Goal: Communication & Community: Answer question/provide support

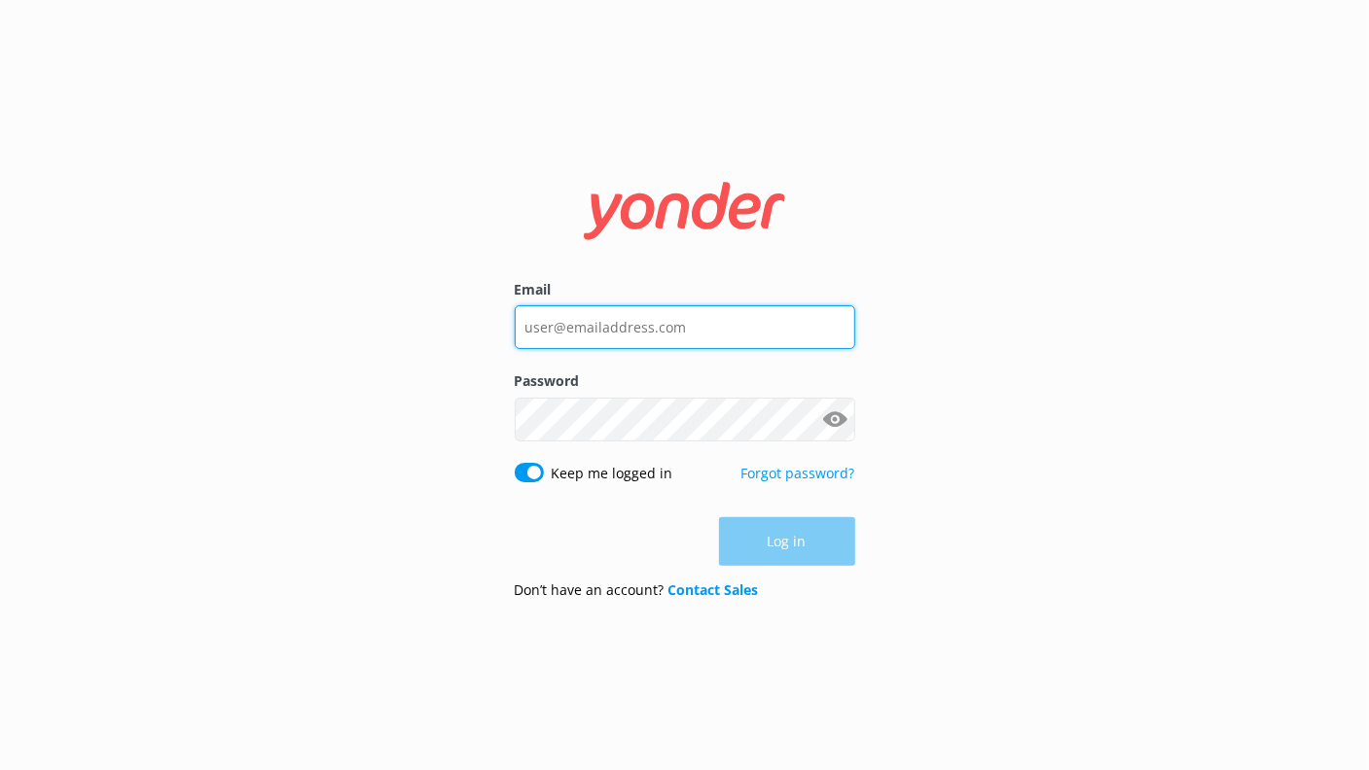
click at [587, 327] on input "Email" at bounding box center [685, 327] width 340 height 44
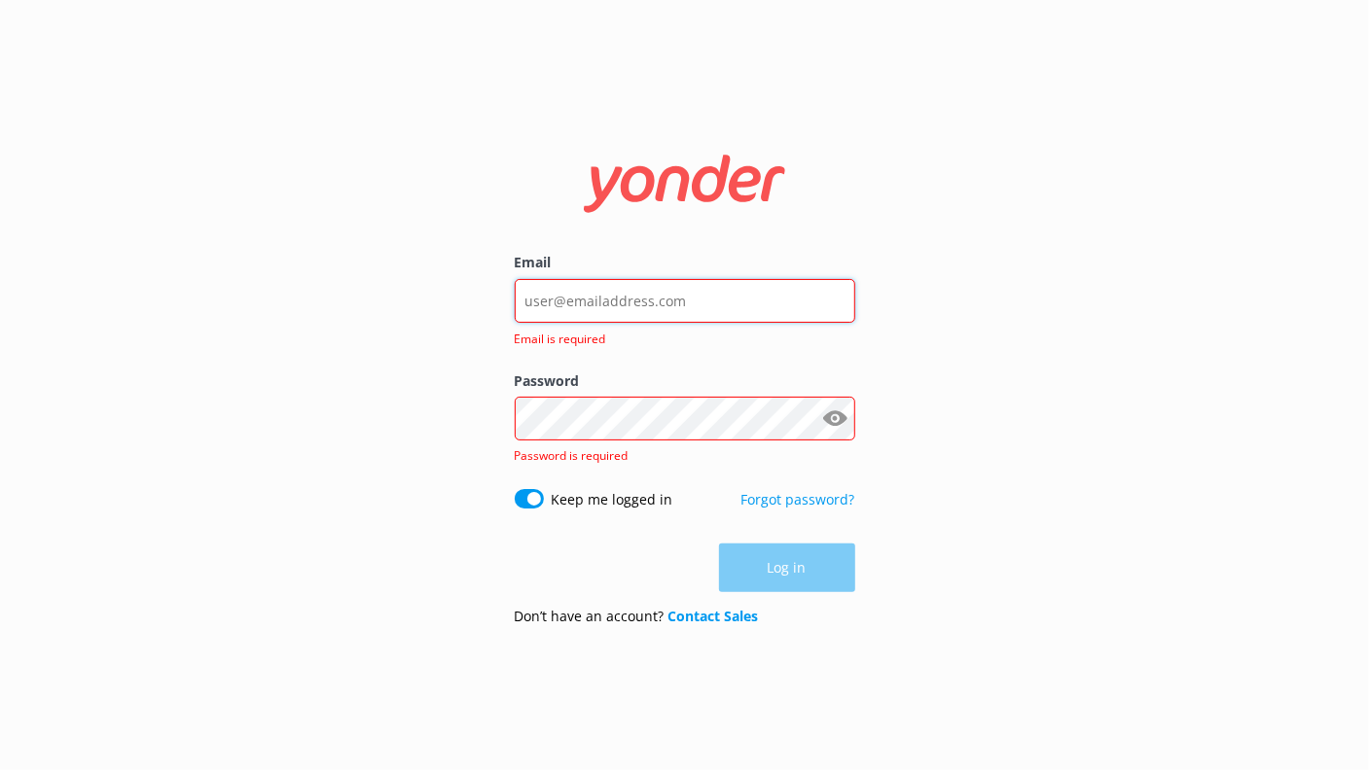
type input "[EMAIL_ADDRESS][DOMAIN_NAME]"
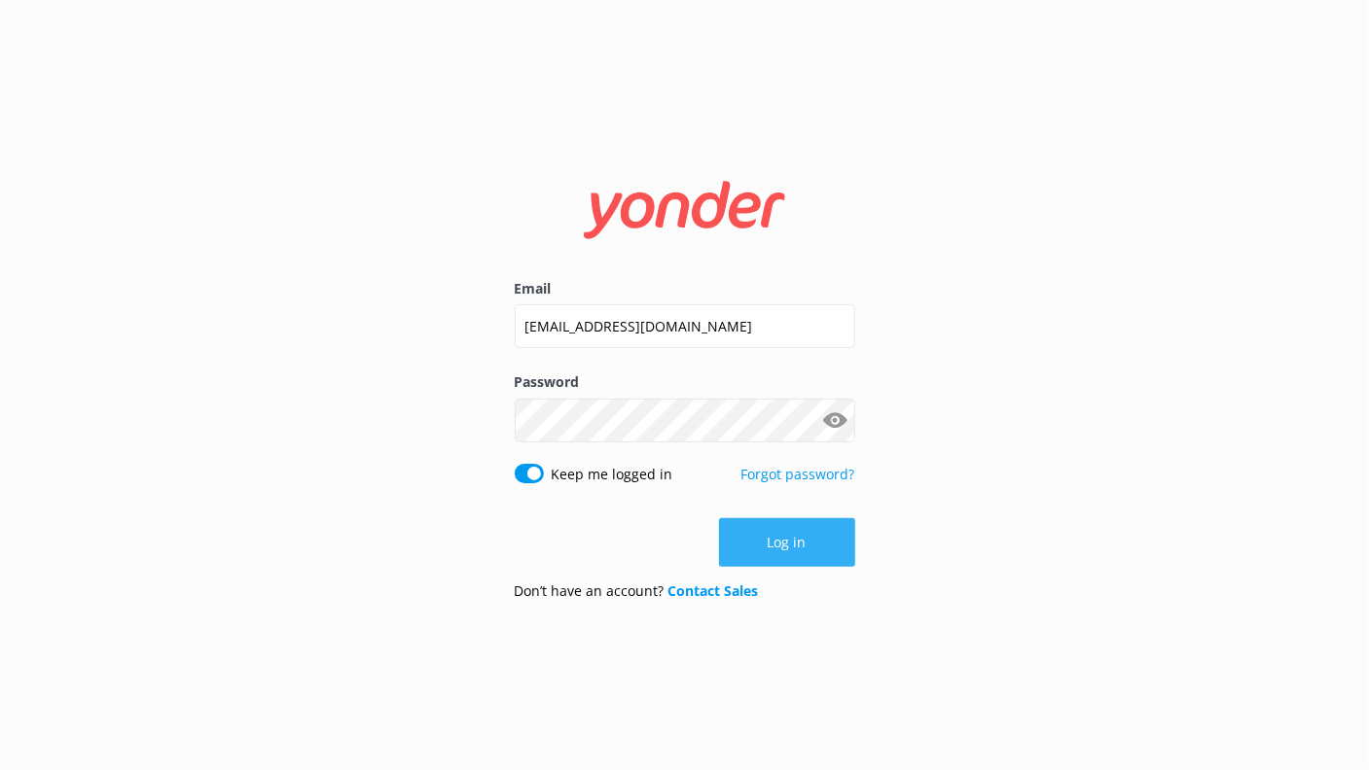
click at [780, 534] on button "Log in" at bounding box center [787, 542] width 136 height 49
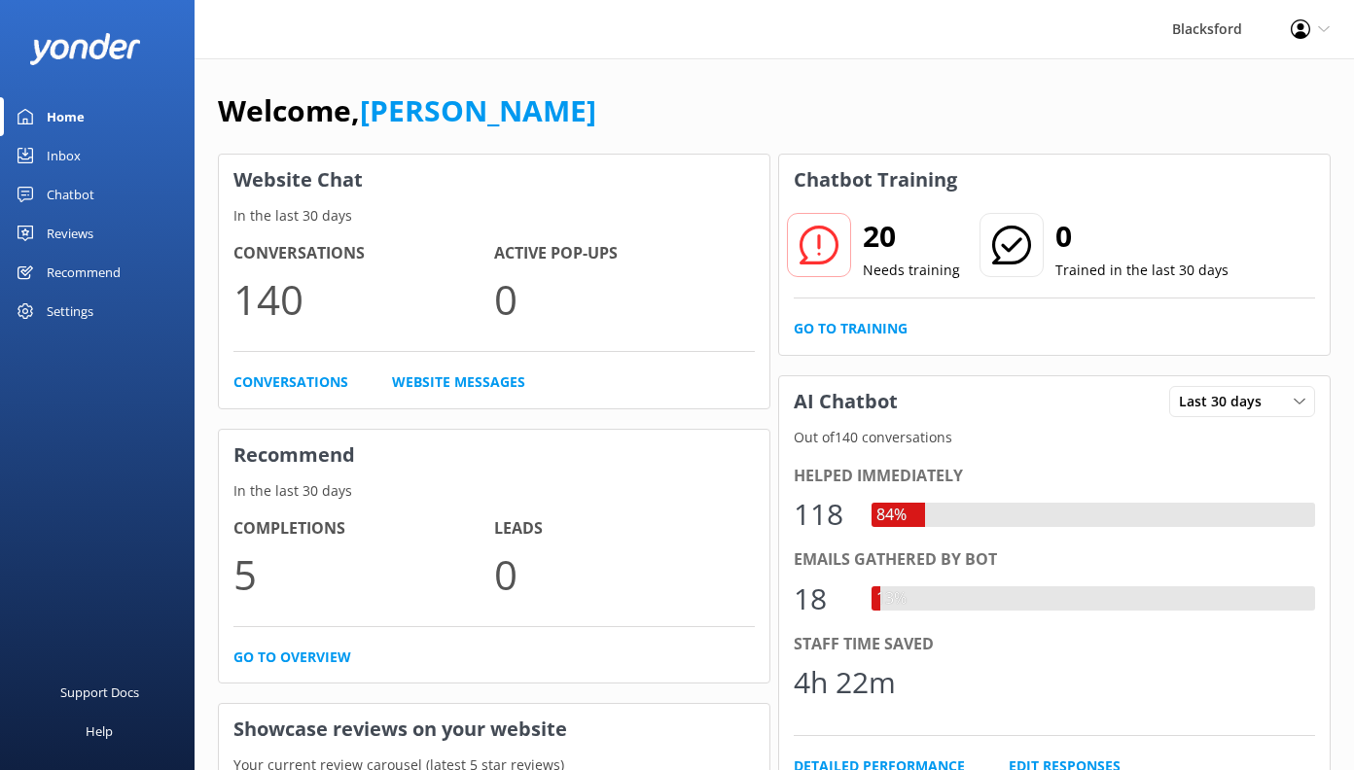
click at [122, 160] on link "Inbox" at bounding box center [97, 155] width 195 height 39
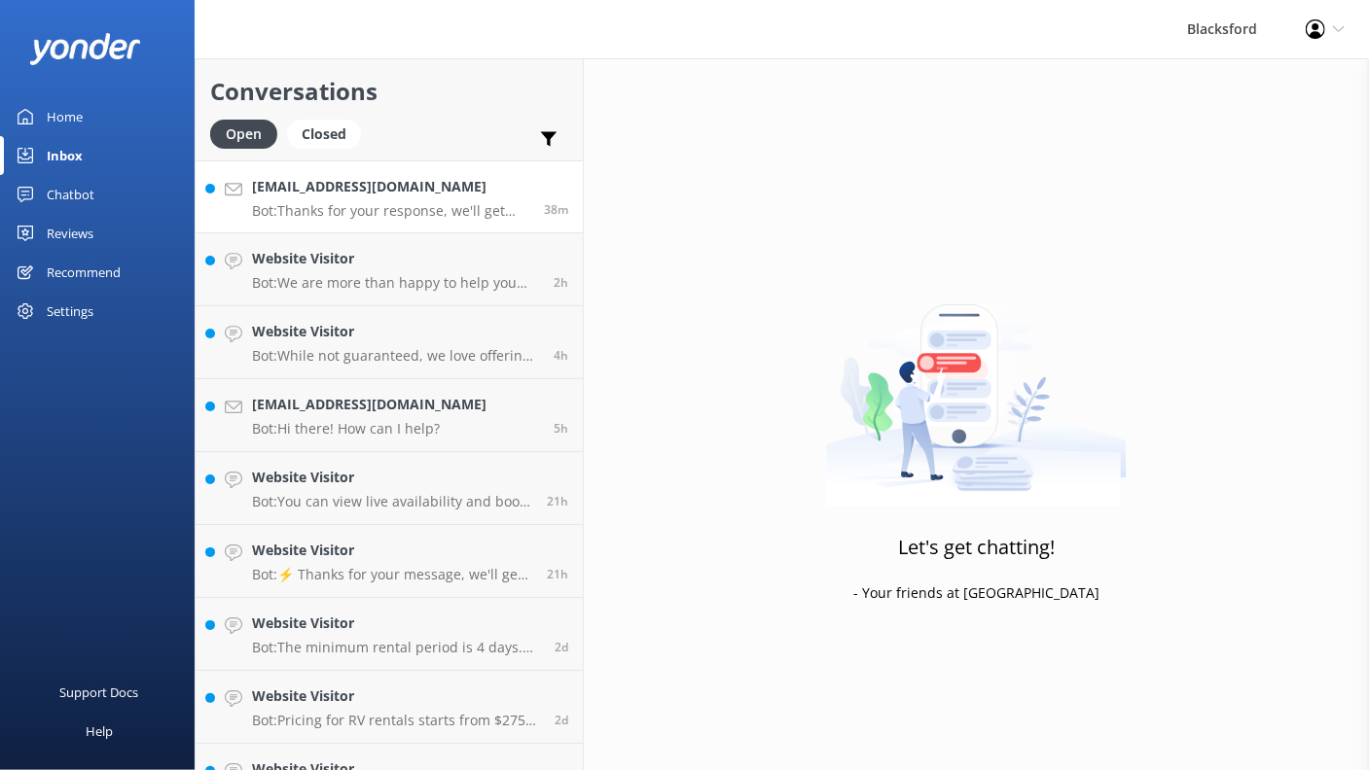
click at [476, 215] on p "Bot: Thanks for your response, we'll get back to you as soon as we can during o…" at bounding box center [390, 211] width 277 height 18
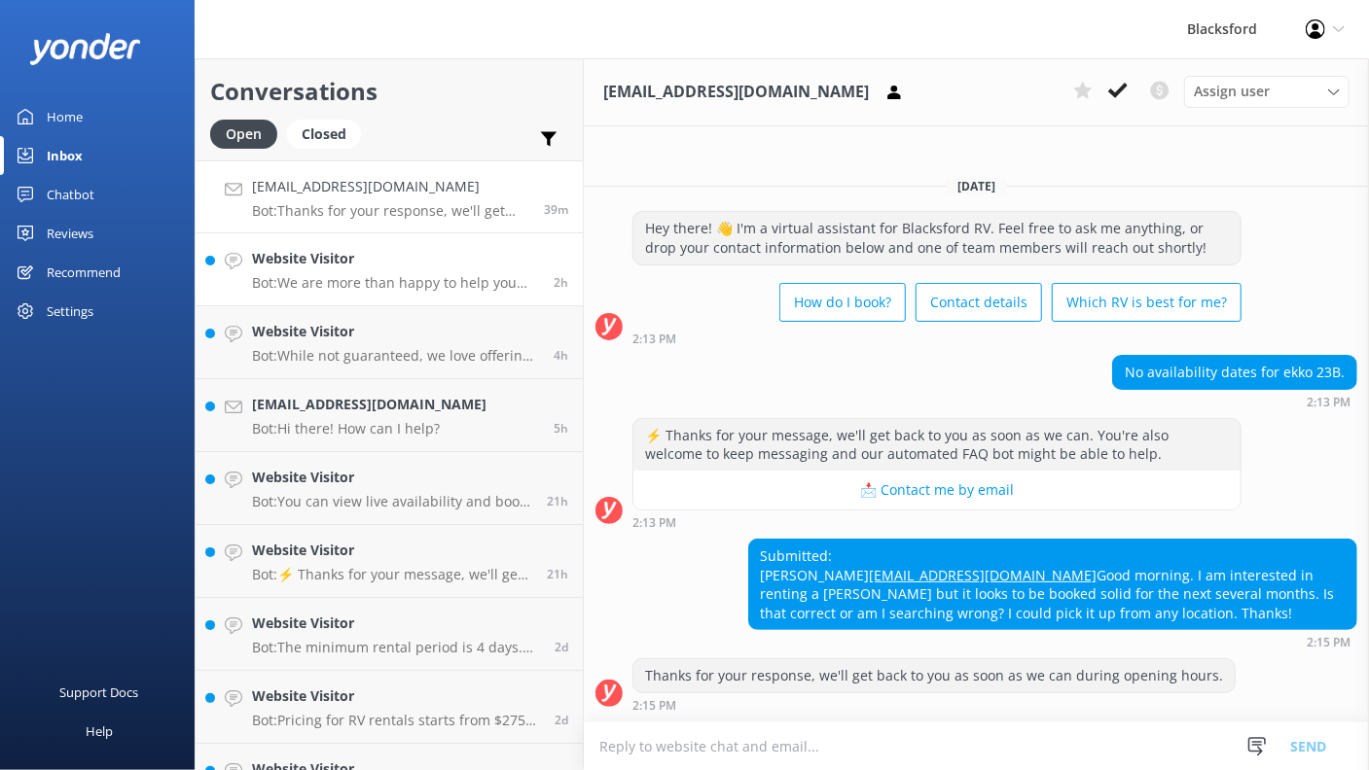
click at [309, 288] on p "Bot: We are more than happy to help you choose which Rv is best for you! Take o…" at bounding box center [395, 283] width 287 height 18
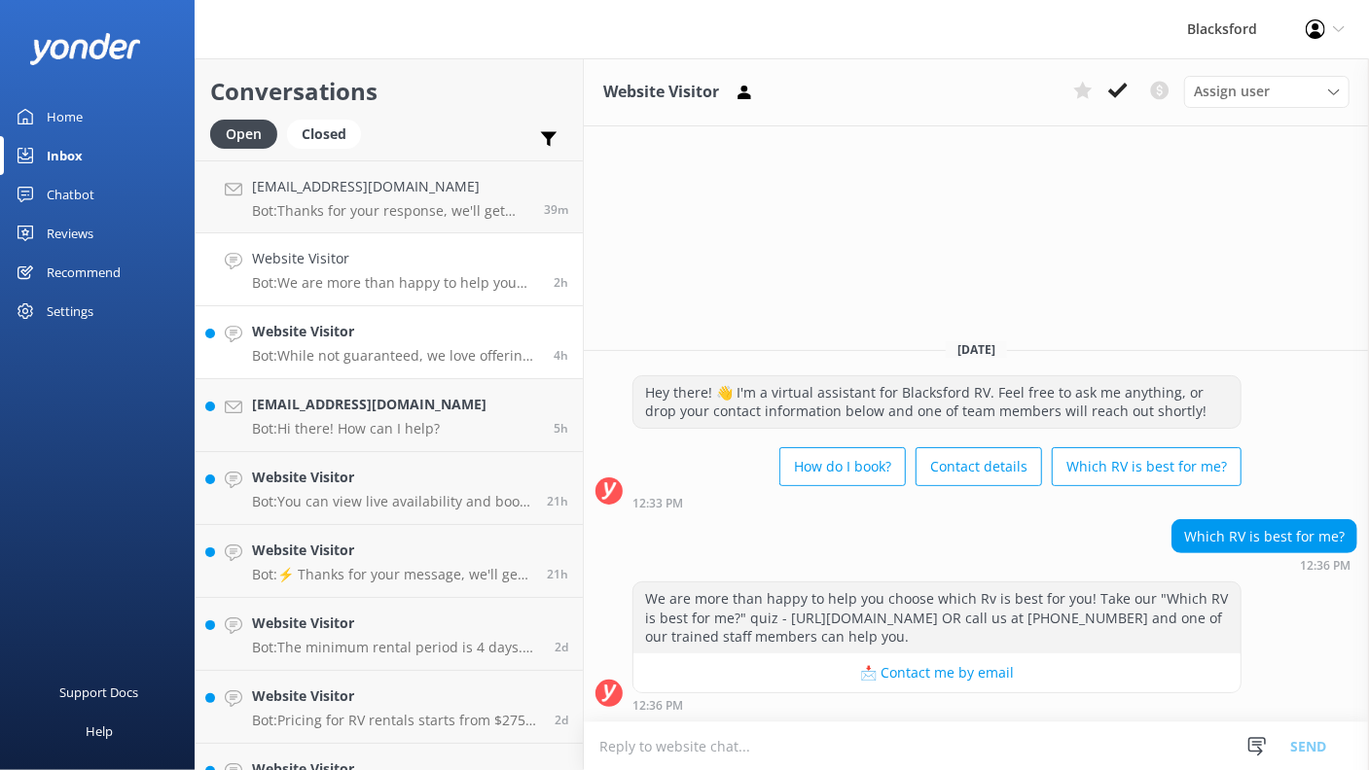
click at [416, 345] on div "Website Visitor Bot: While not guaranteed, we love offering one-way rentals and…" at bounding box center [395, 342] width 287 height 43
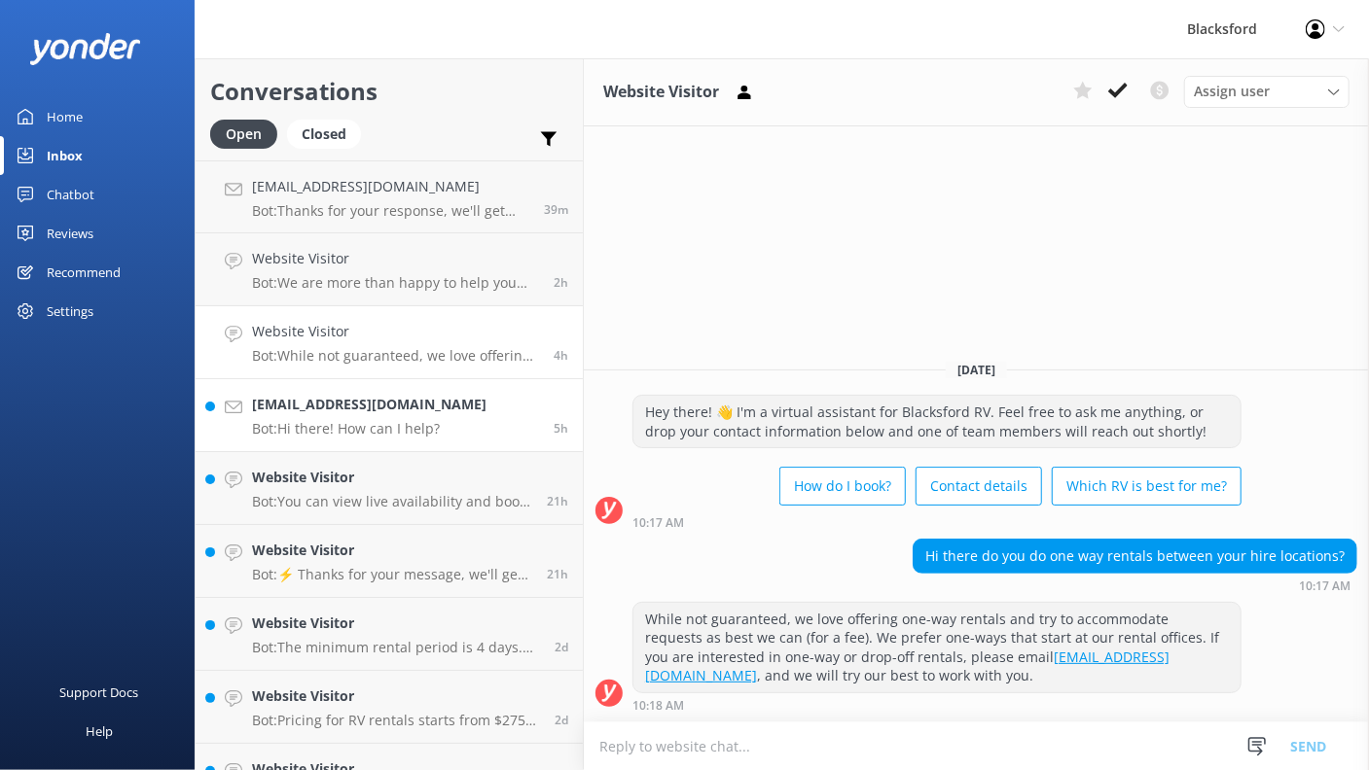
click at [362, 407] on h4 "[EMAIL_ADDRESS][DOMAIN_NAME]" at bounding box center [369, 404] width 234 height 21
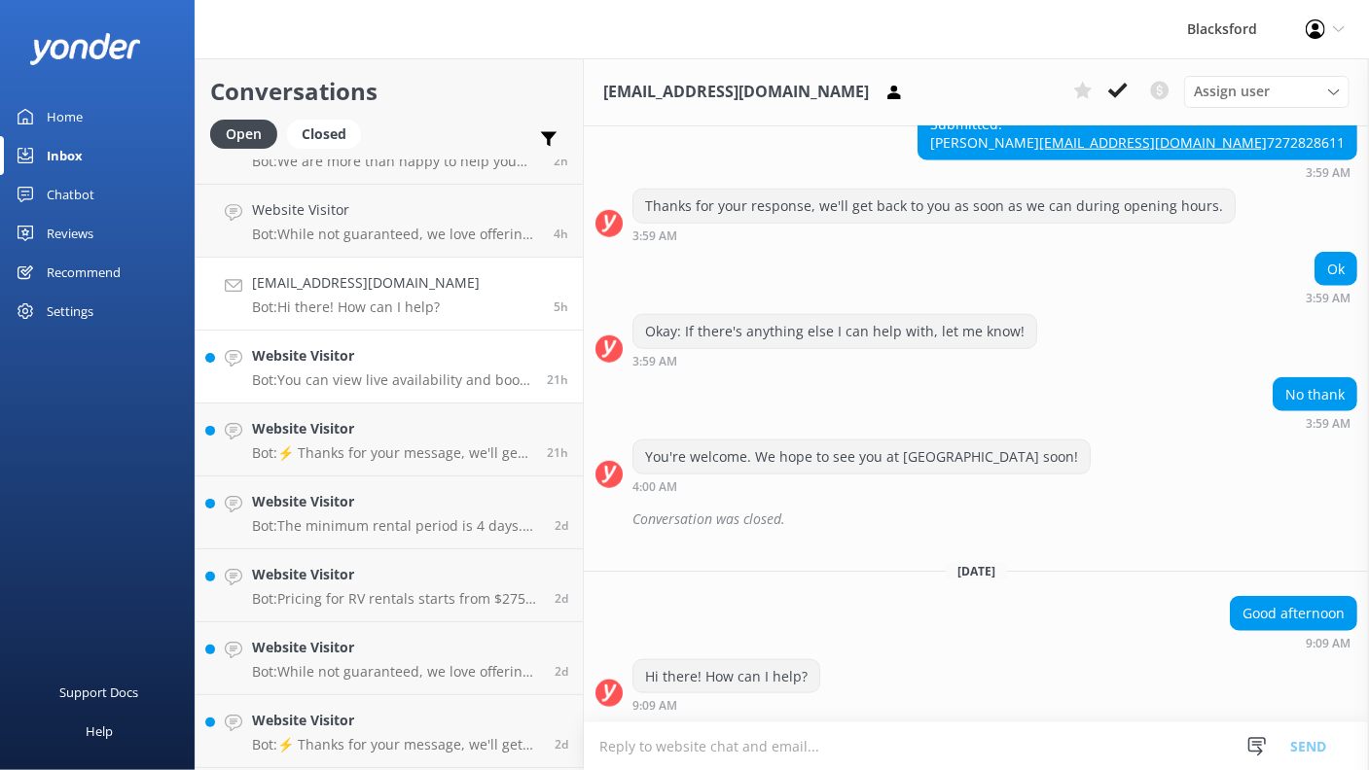
scroll to position [123, 0]
click at [407, 447] on p "Bot: ⚡ Thanks for your message, we'll get back to you as soon as we can. You're…" at bounding box center [392, 453] width 280 height 18
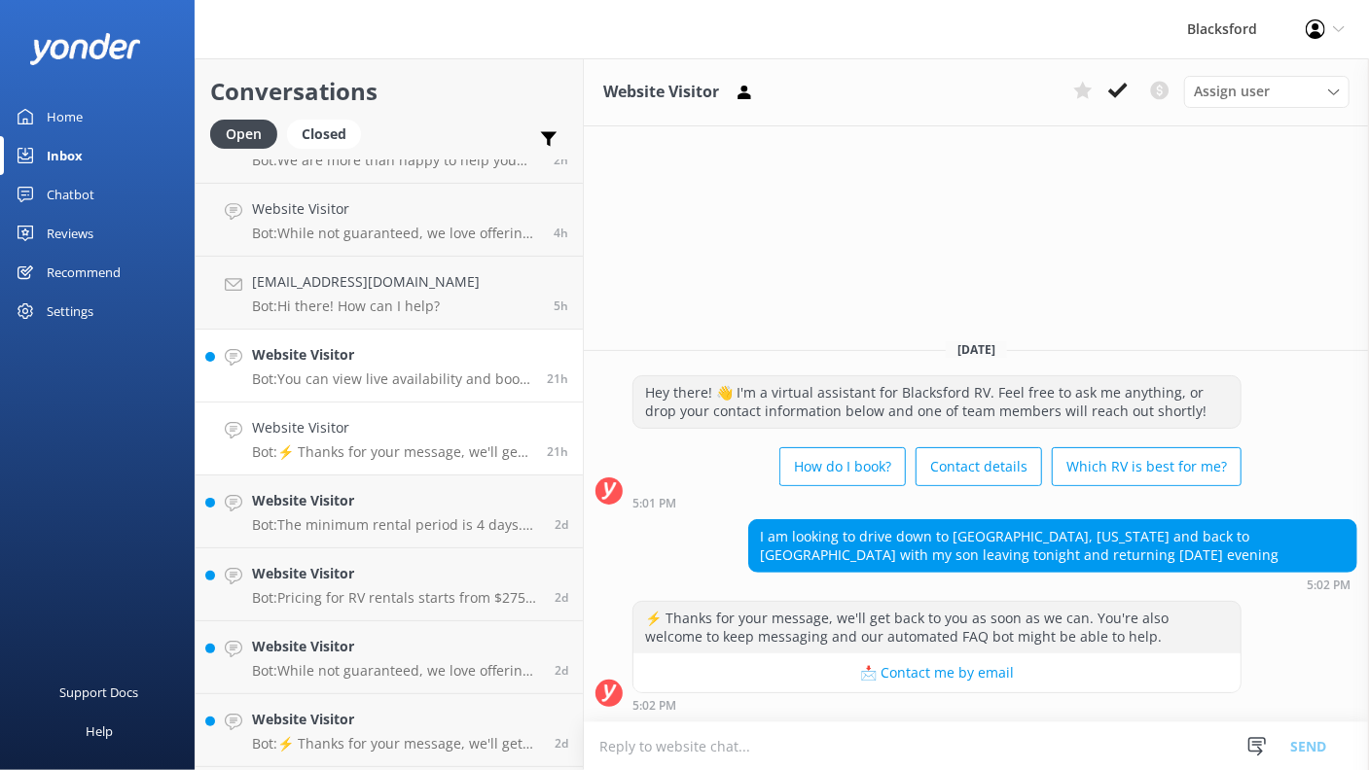
click at [416, 376] on p "Bot: You can view live availability and book your RV online by visiting [URL][D…" at bounding box center [392, 380] width 280 height 18
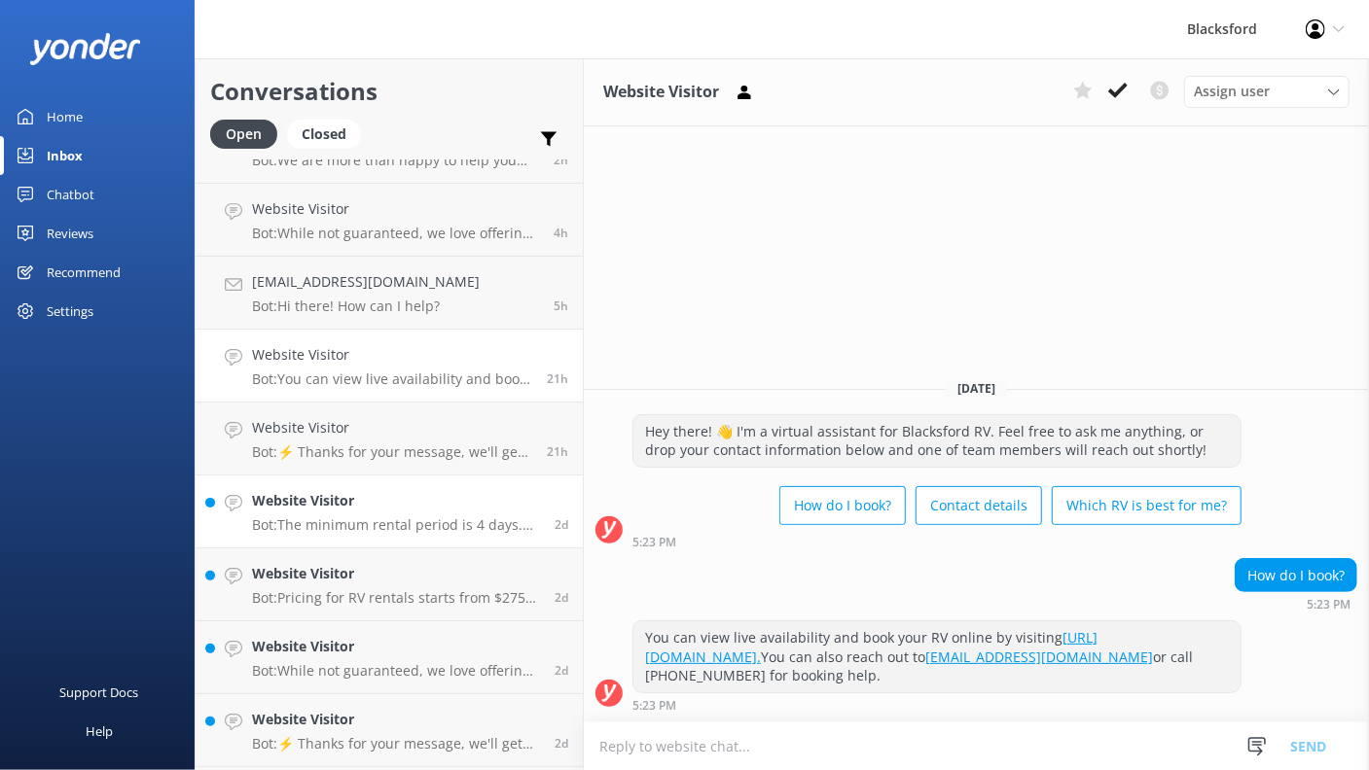
click at [383, 544] on link "Website Visitor Bot: The minimum rental period is 4 days. However, we do offer …" at bounding box center [389, 512] width 387 height 73
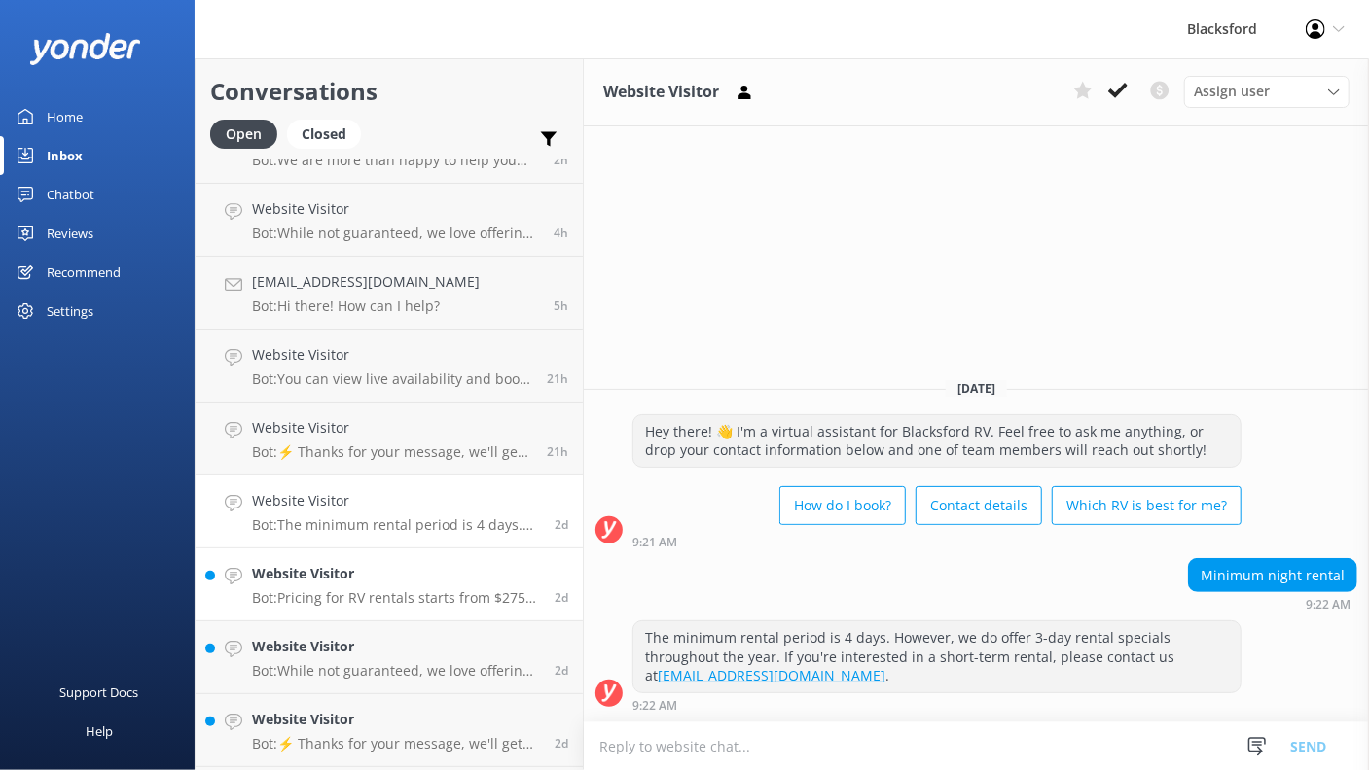
click at [395, 577] on h4 "Website Visitor" at bounding box center [396, 573] width 288 height 21
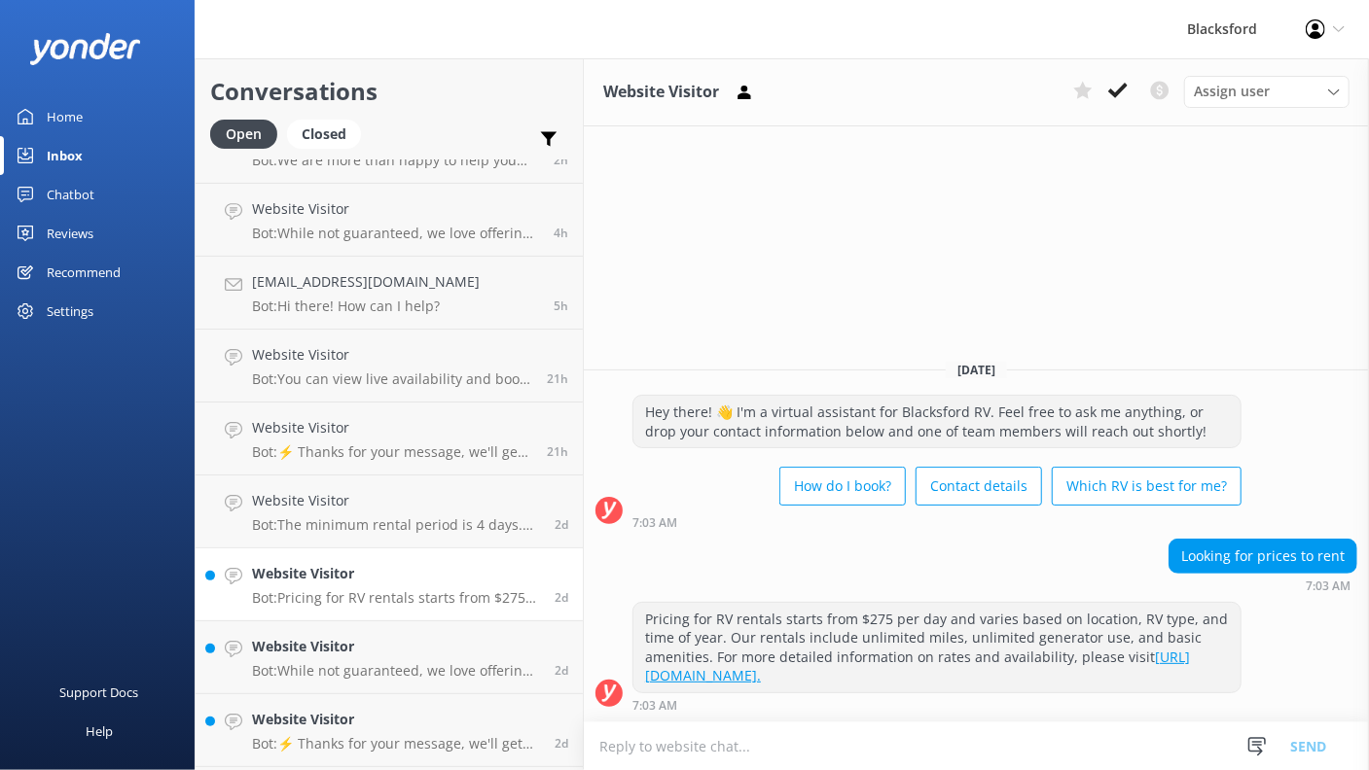
scroll to position [193, 0]
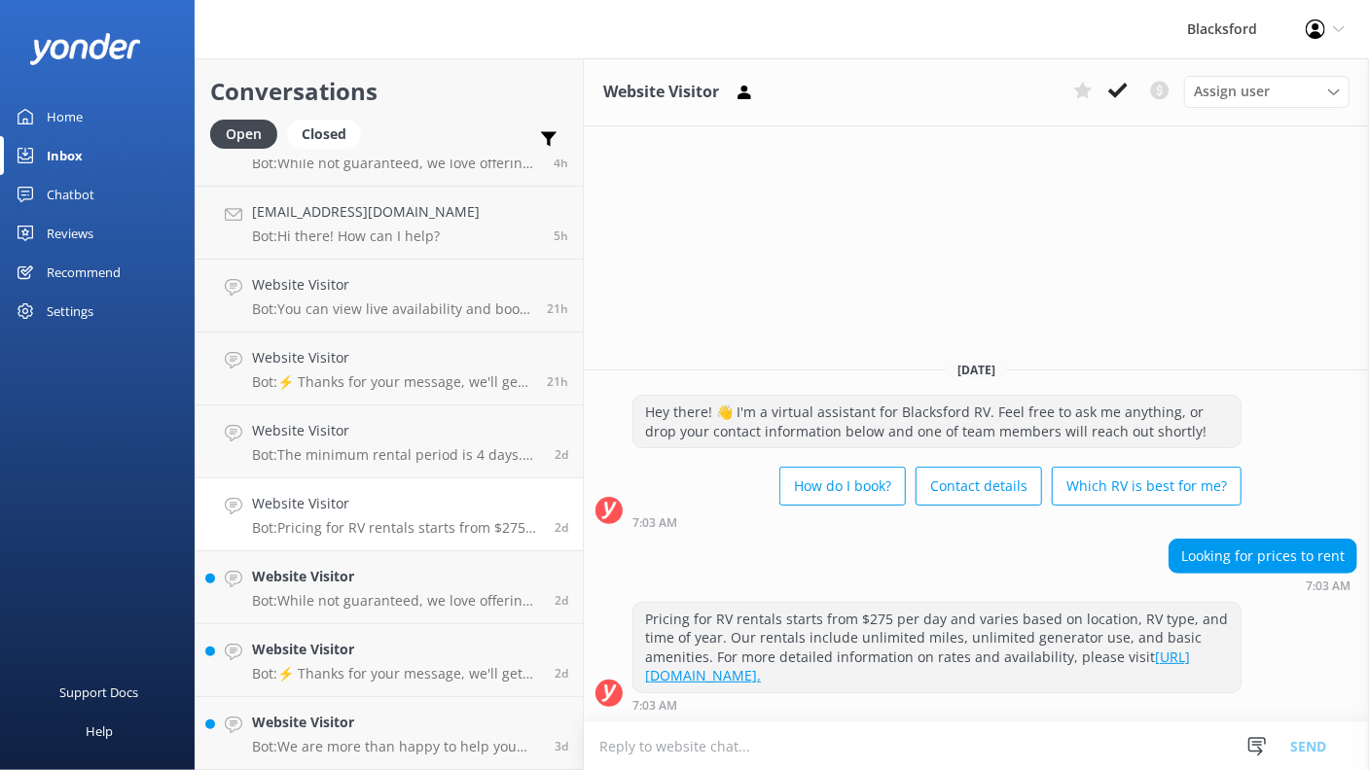
click at [395, 577] on h4 "Website Visitor" at bounding box center [396, 576] width 288 height 21
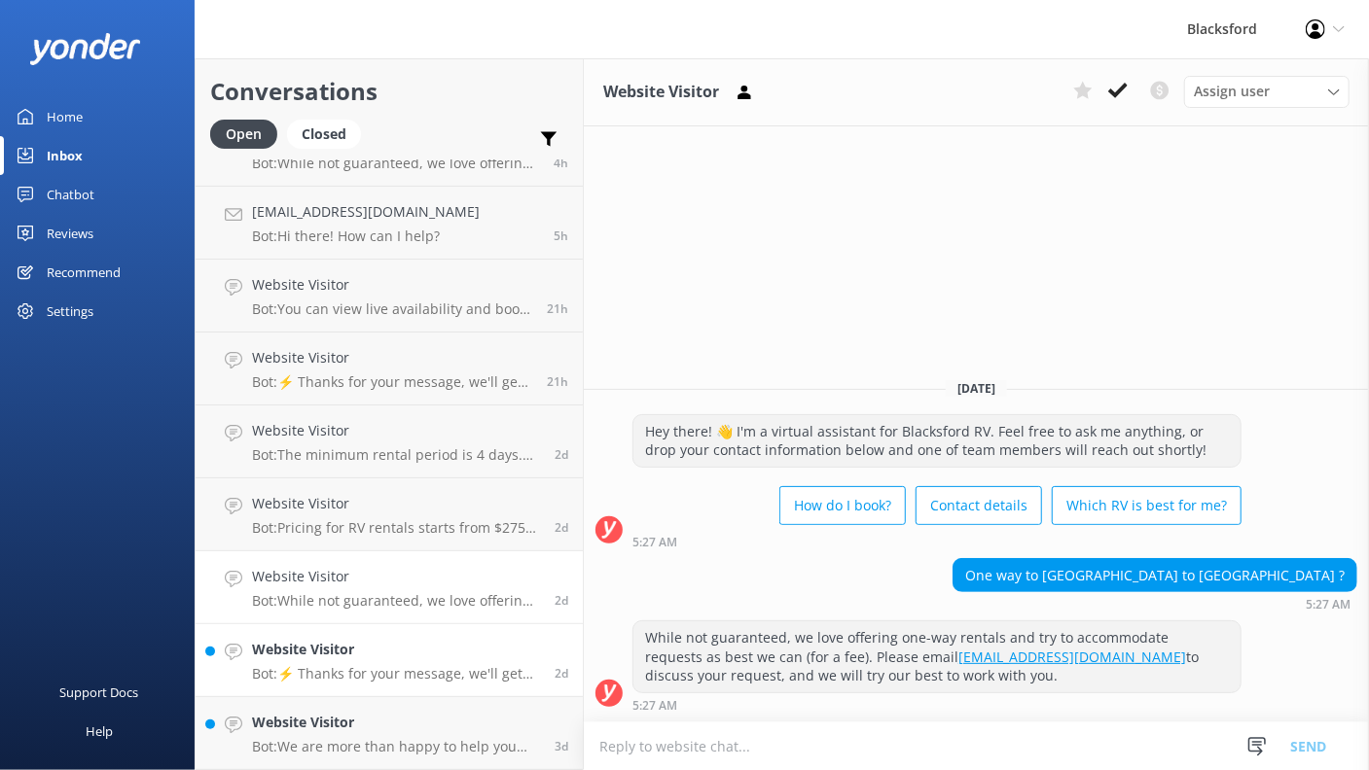
click at [401, 658] on h4 "Website Visitor" at bounding box center [396, 649] width 288 height 21
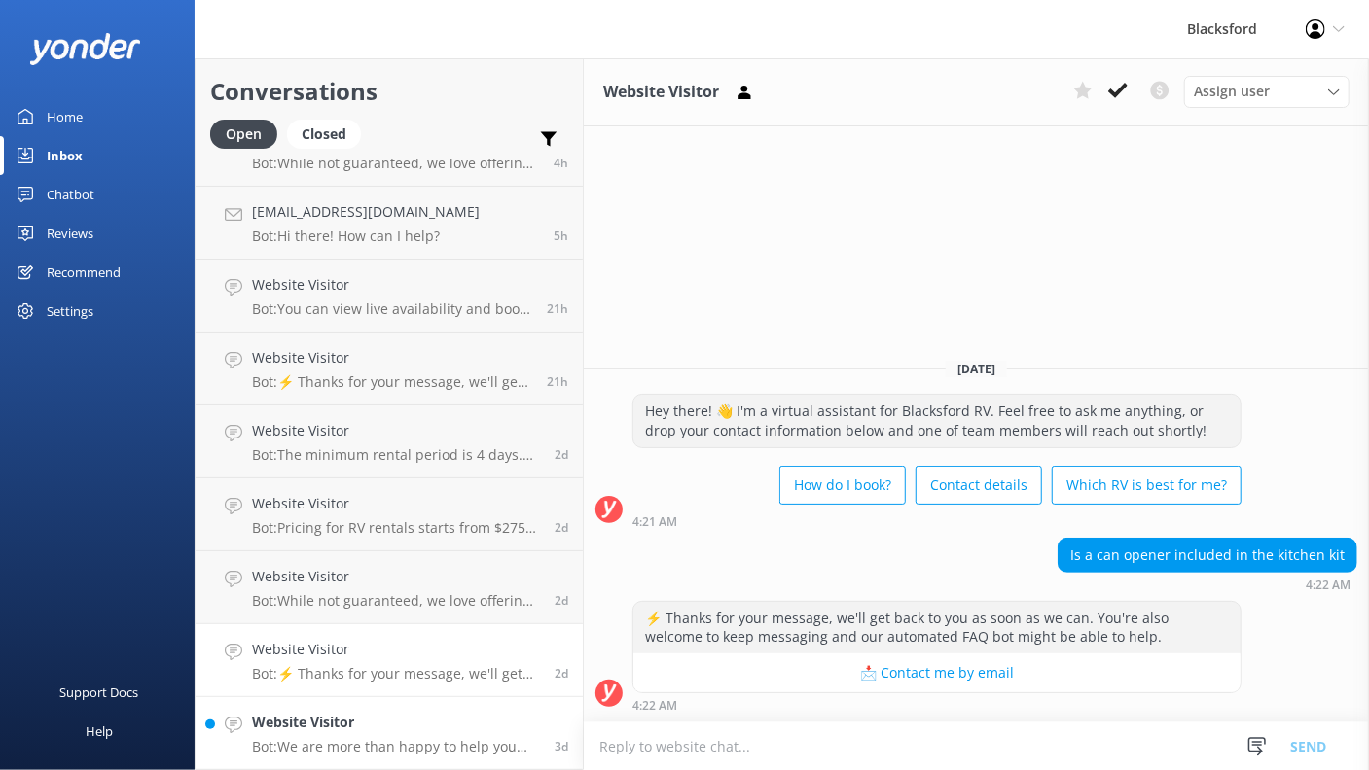
click at [403, 759] on link "Website Visitor Bot: We are more than happy to help you choose which Rv is best…" at bounding box center [389, 733] width 387 height 73
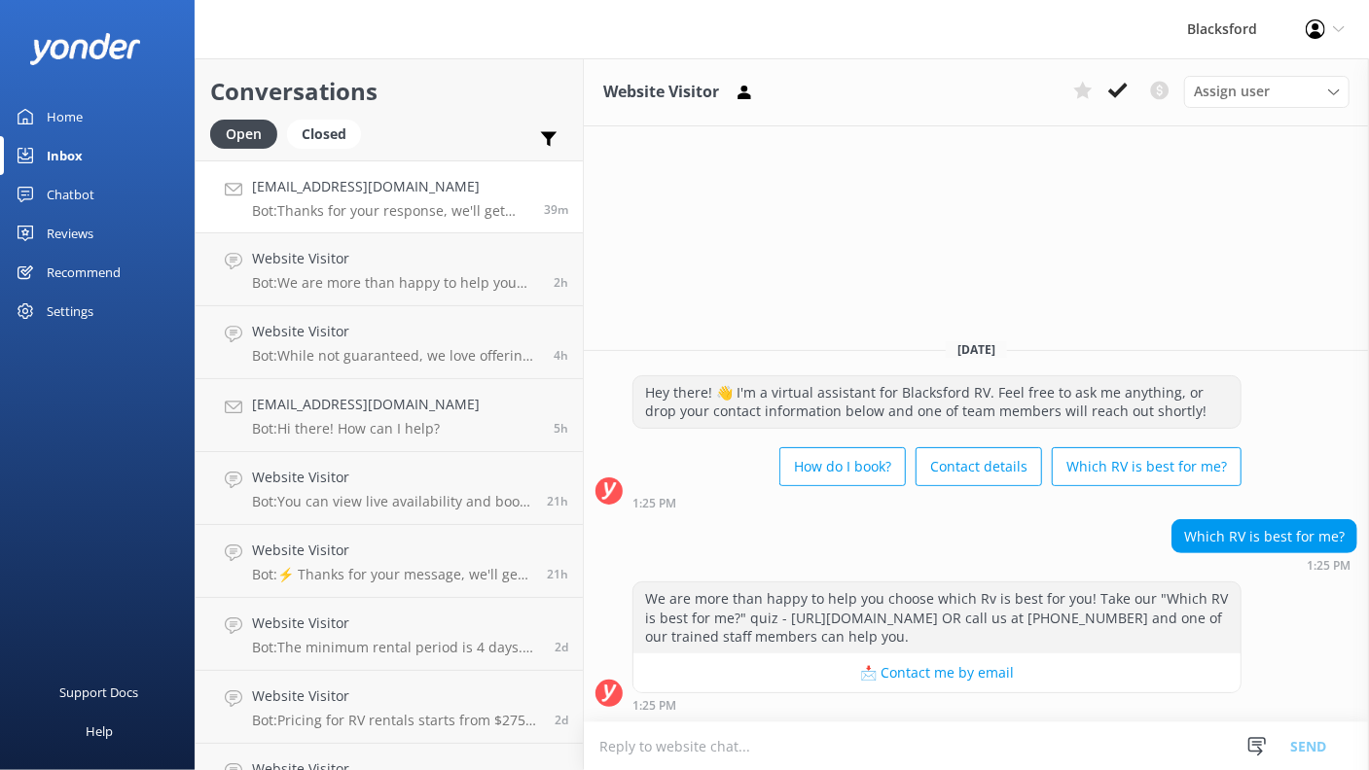
click at [424, 205] on p "Bot: Thanks for your response, we'll get back to you as soon as we can during o…" at bounding box center [390, 211] width 277 height 18
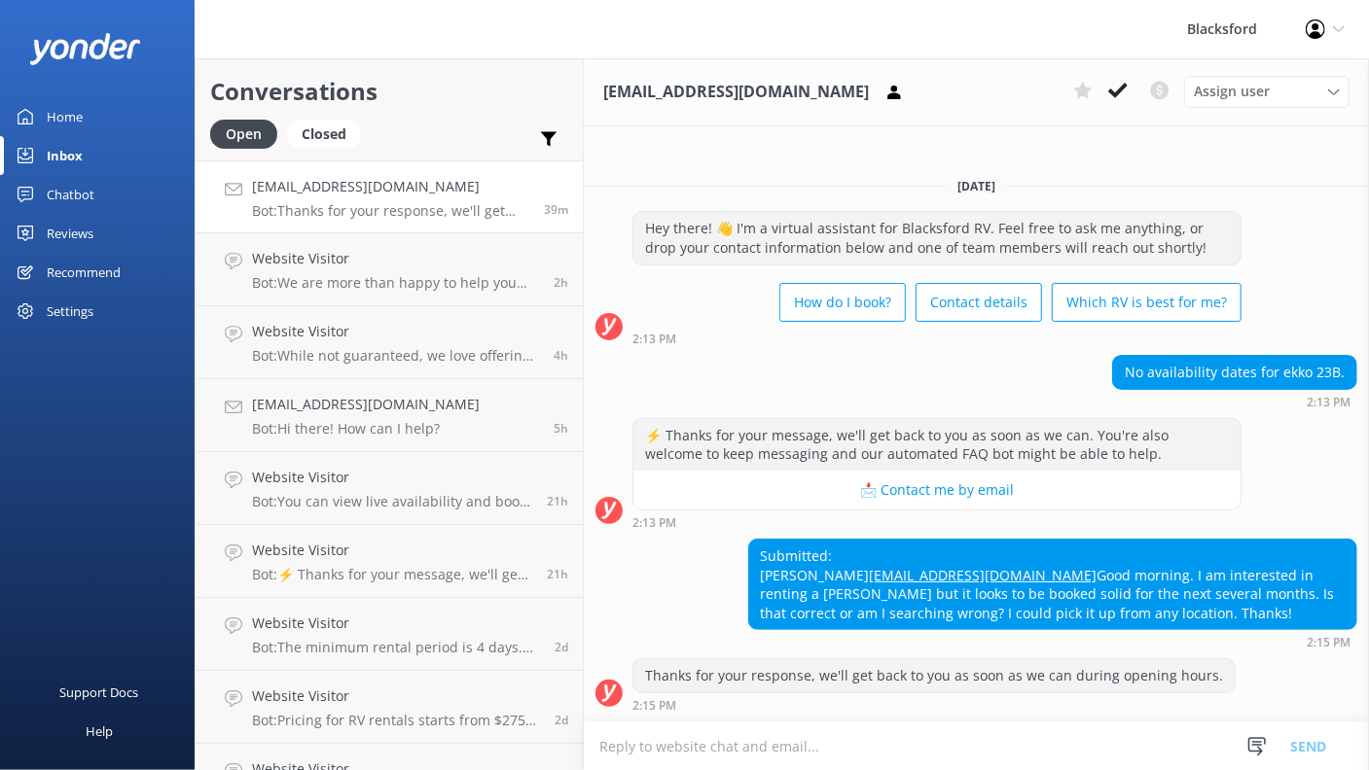
click at [791, 741] on textarea at bounding box center [976, 747] width 785 height 48
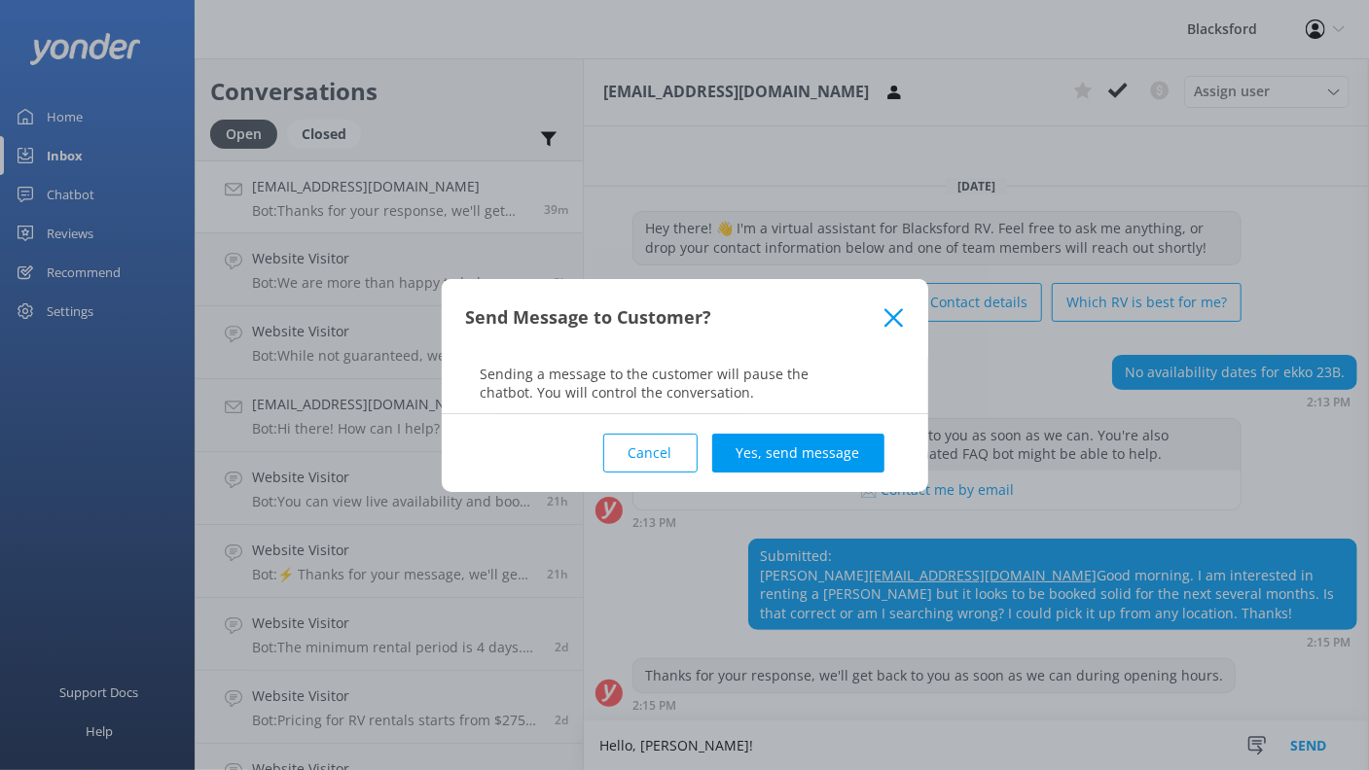
click at [667, 458] on button "Cancel" at bounding box center [650, 453] width 94 height 39
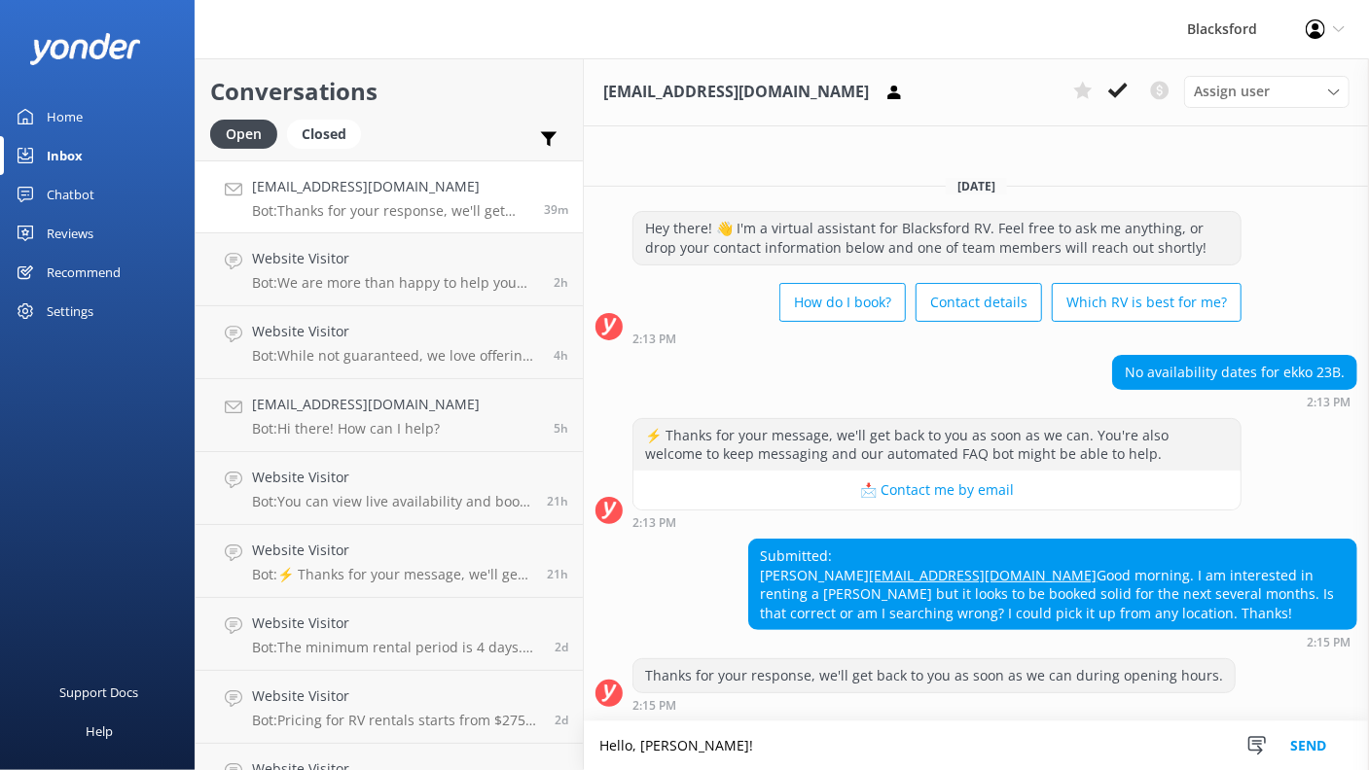
click at [721, 746] on textarea "Hello, [PERSON_NAME]!" at bounding box center [976, 746] width 785 height 49
click at [835, 752] on textarea "Hello, [PERSON_NAME]! That is correct! Unforturnately, we" at bounding box center [976, 746] width 785 height 49
click at [917, 747] on textarea "Hello, [PERSON_NAME]! That is correct! Unfortunately, we" at bounding box center [976, 746] width 785 height 49
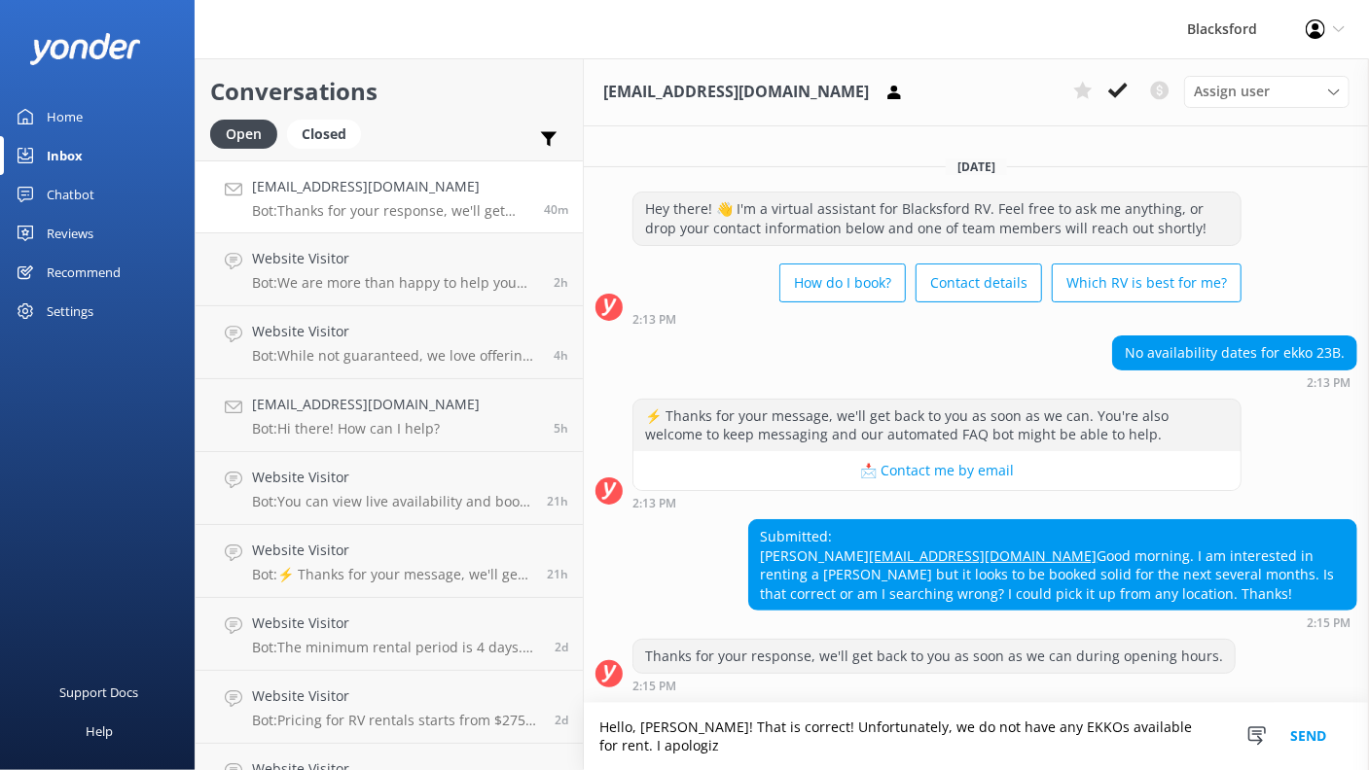
scroll to position [19, 0]
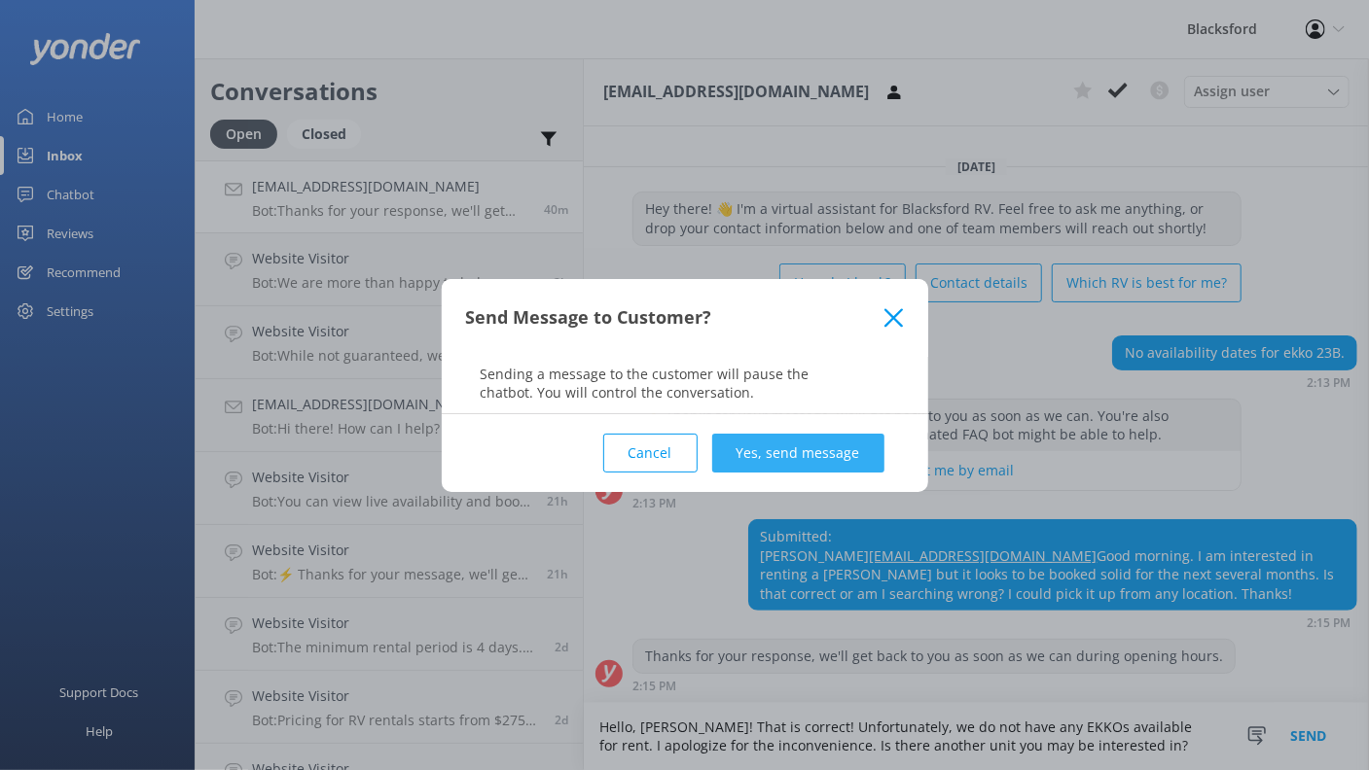
type textarea "Hello, [PERSON_NAME]! That is correct! Unfortunately, we do not have any EKKOs …"
click at [842, 441] on button "Yes, send message" at bounding box center [798, 453] width 172 height 39
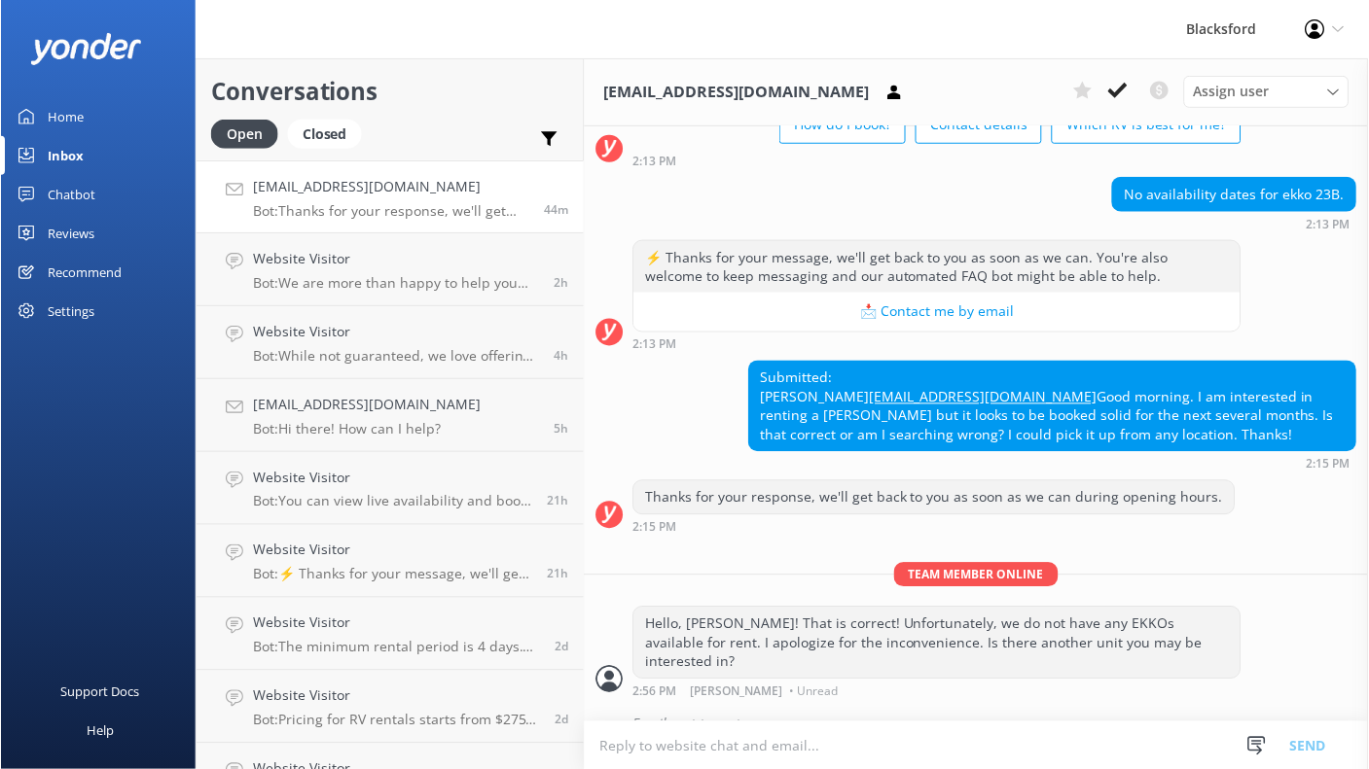
scroll to position [187, 0]
